Goal: Task Accomplishment & Management: Manage account settings

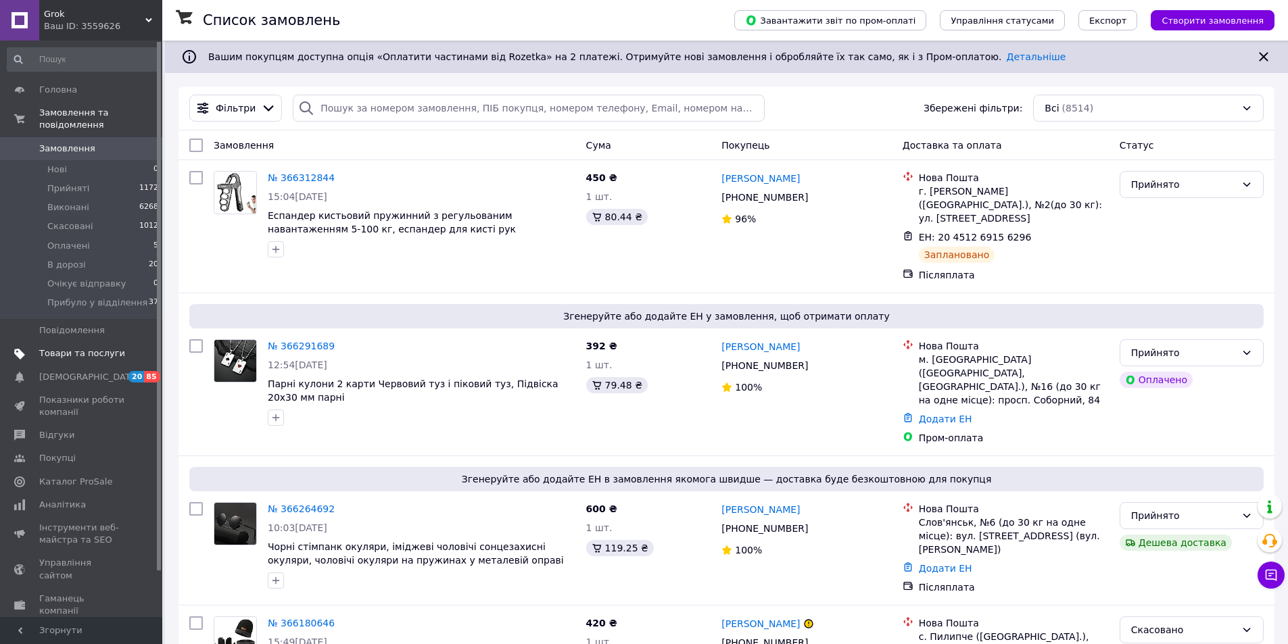
click at [117, 348] on link "Товари та послуги" at bounding box center [83, 353] width 166 height 23
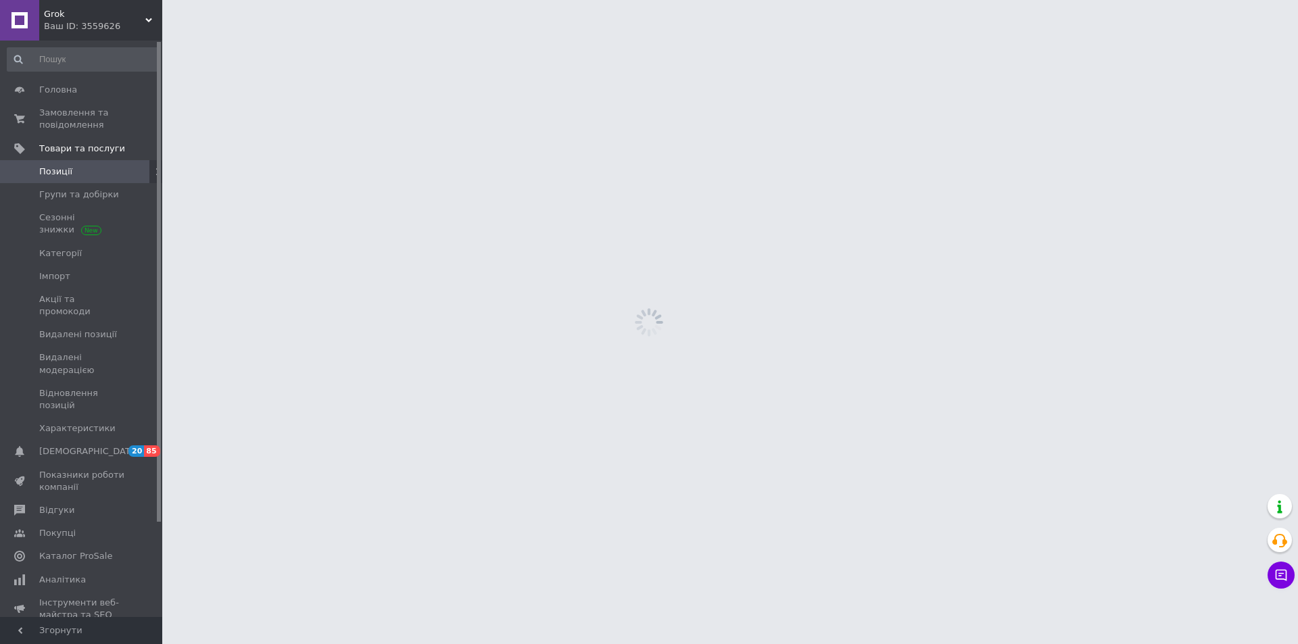
click at [128, 446] on span "20 85" at bounding box center [143, 452] width 37 height 12
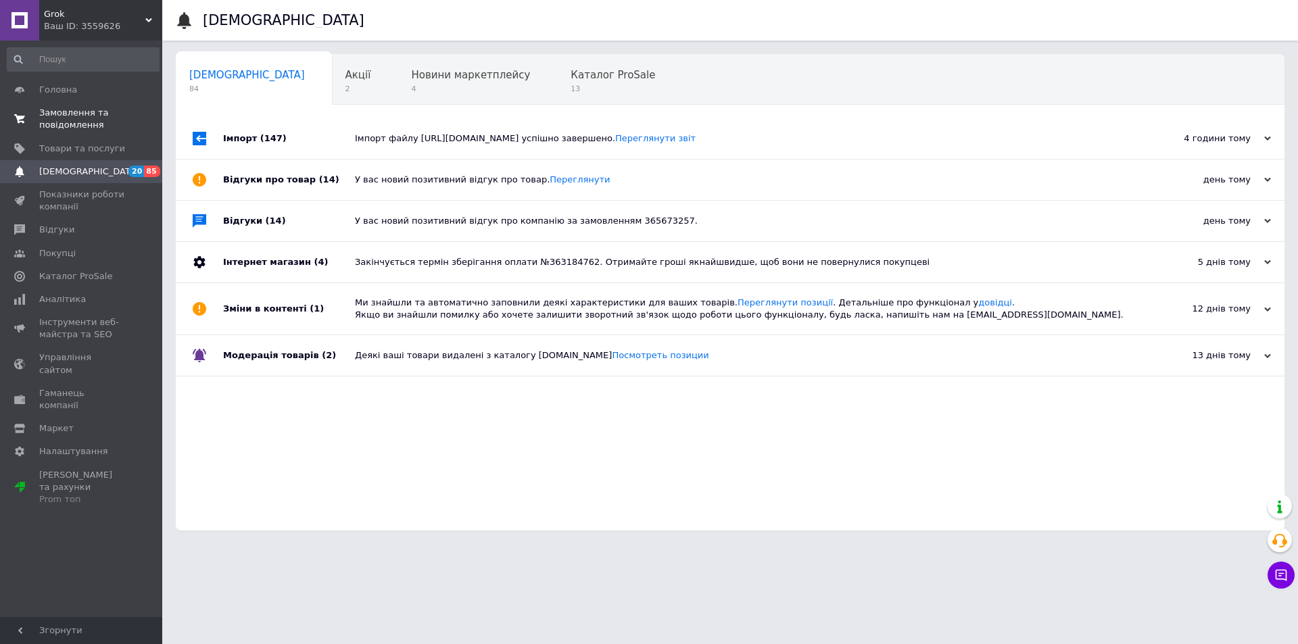
click at [74, 114] on span "Замовлення та повідомлення" at bounding box center [82, 119] width 86 height 24
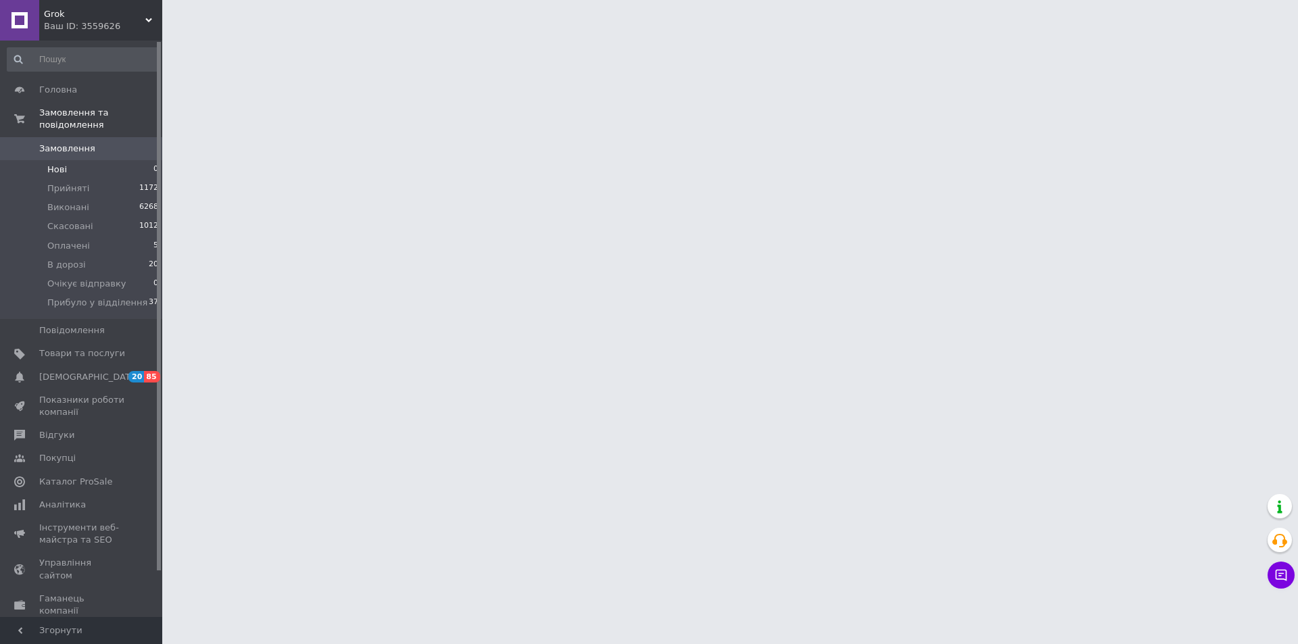
click at [58, 164] on span "Нові" at bounding box center [57, 170] width 20 height 12
click at [72, 183] on span "Прийняті" at bounding box center [68, 189] width 42 height 12
click at [49, 348] on span "Товари та послуги" at bounding box center [82, 354] width 86 height 12
